Goal: Task Accomplishment & Management: Manage account settings

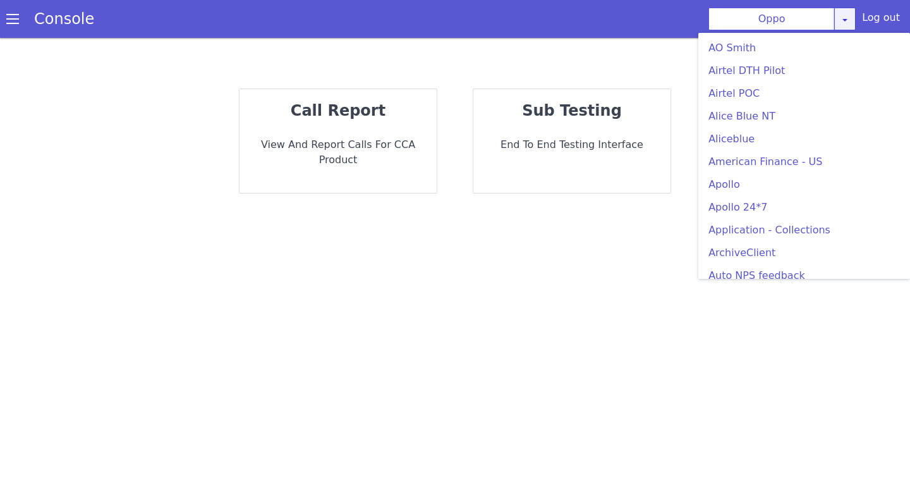
click at [849, 13] on link at bounding box center [844, 19] width 21 height 23
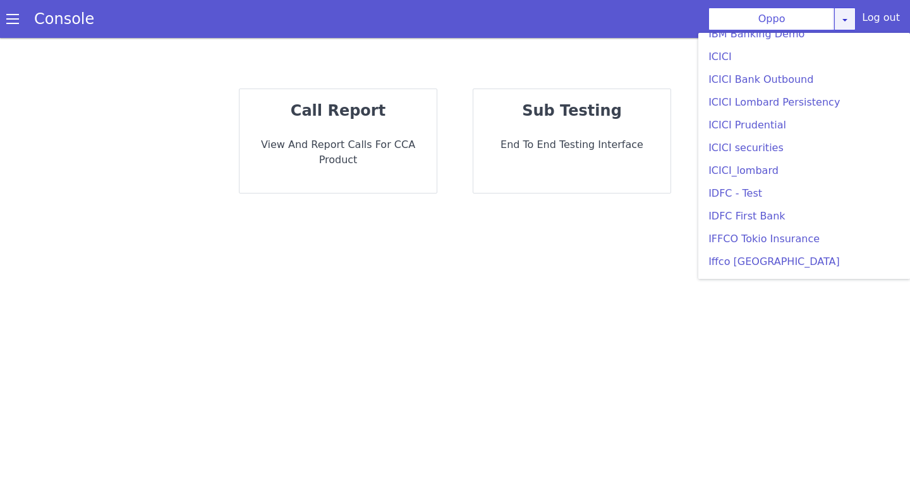
scroll to position [1426, 0]
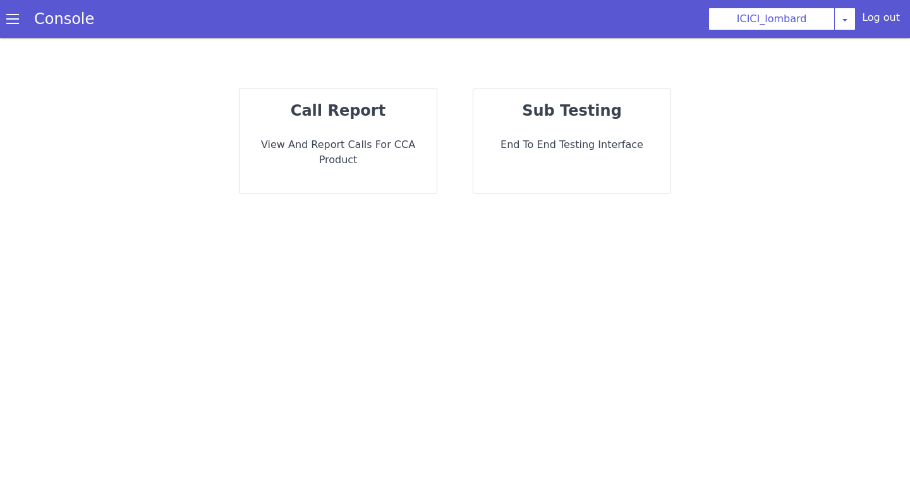
click at [15, 30] on div "Console" at bounding box center [58, 18] width 116 height 35
click at [7, 23] on span at bounding box center [12, 19] width 13 height 13
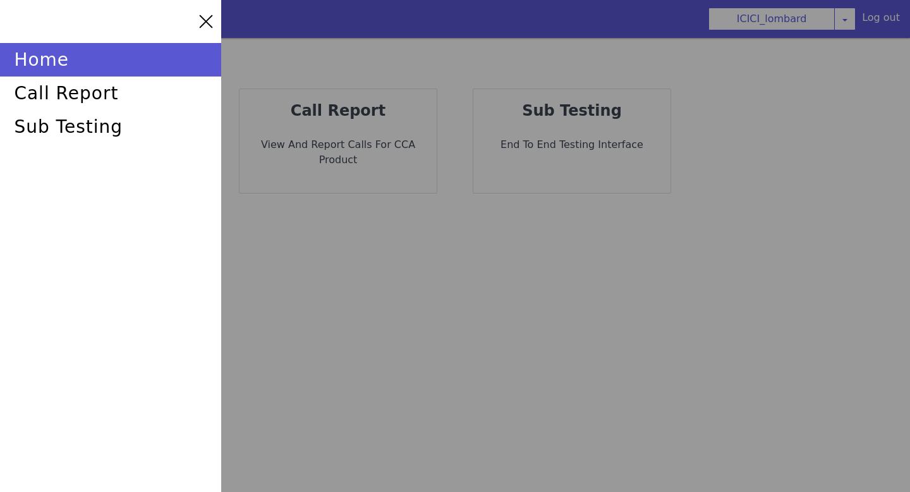
click at [401, 34] on div at bounding box center [455, 246] width 910 height 492
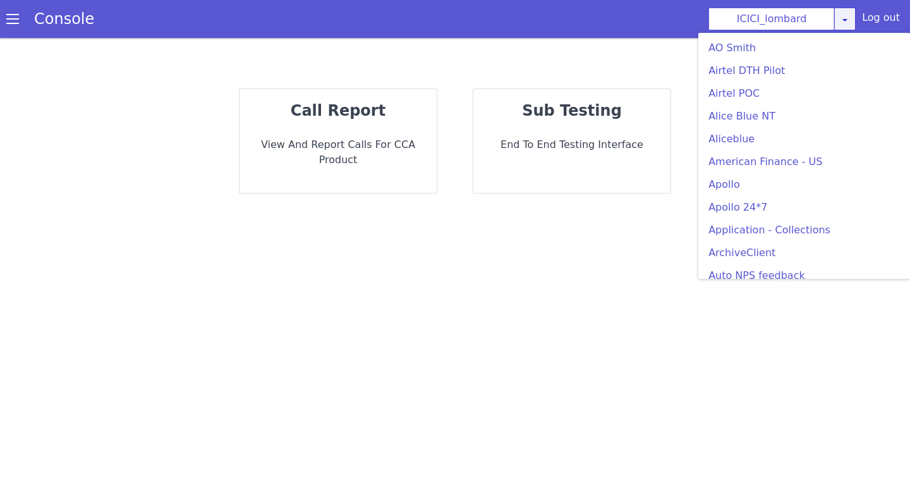
click at [846, 20] on icon at bounding box center [845, 20] width 10 height 10
click at [850, 22] on icon at bounding box center [845, 20] width 10 height 10
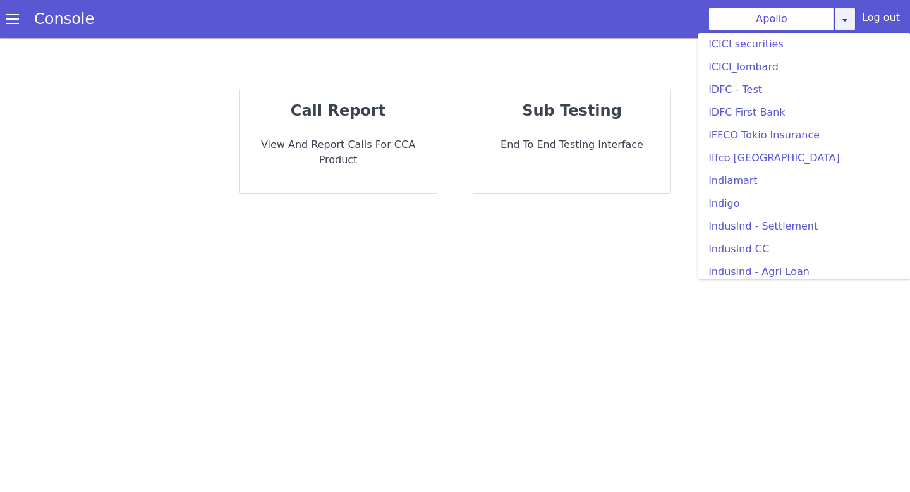
scroll to position [1526, 0]
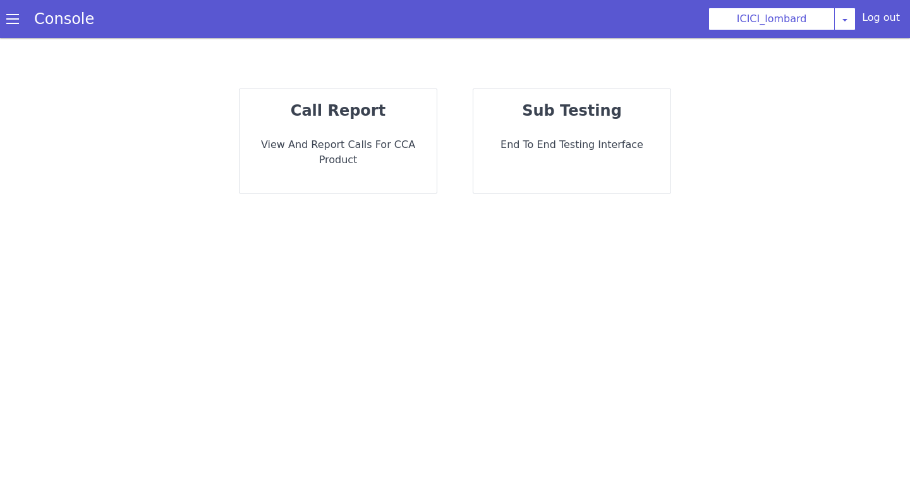
click at [881, 25] on div "Log out" at bounding box center [881, 20] width 38 height 20
